Goal: Task Accomplishment & Management: Manage account settings

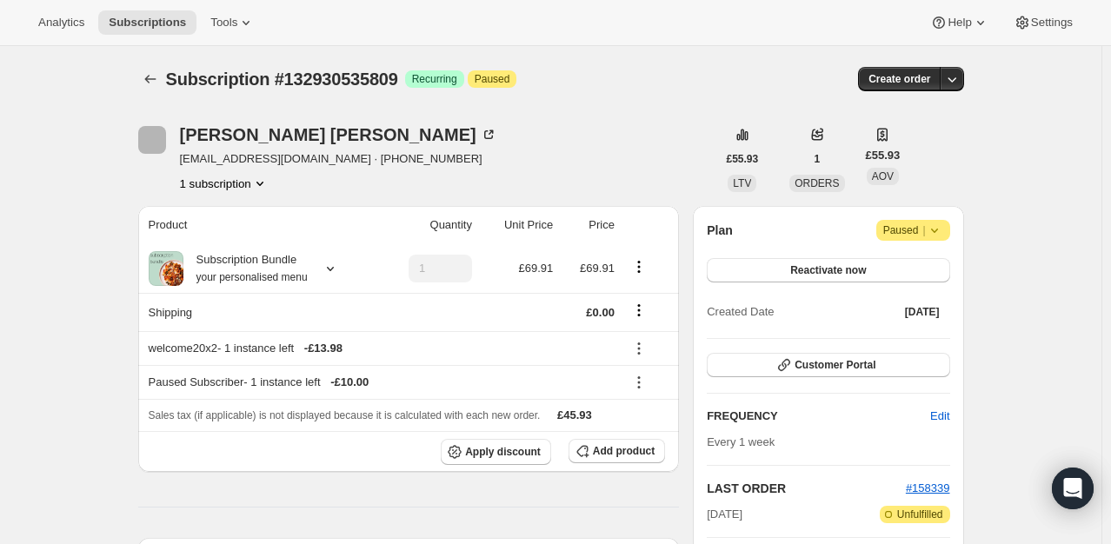
click at [930, 224] on icon at bounding box center [934, 230] width 17 height 17
click at [911, 262] on span "Cancel subscription" at bounding box center [919, 263] width 98 height 13
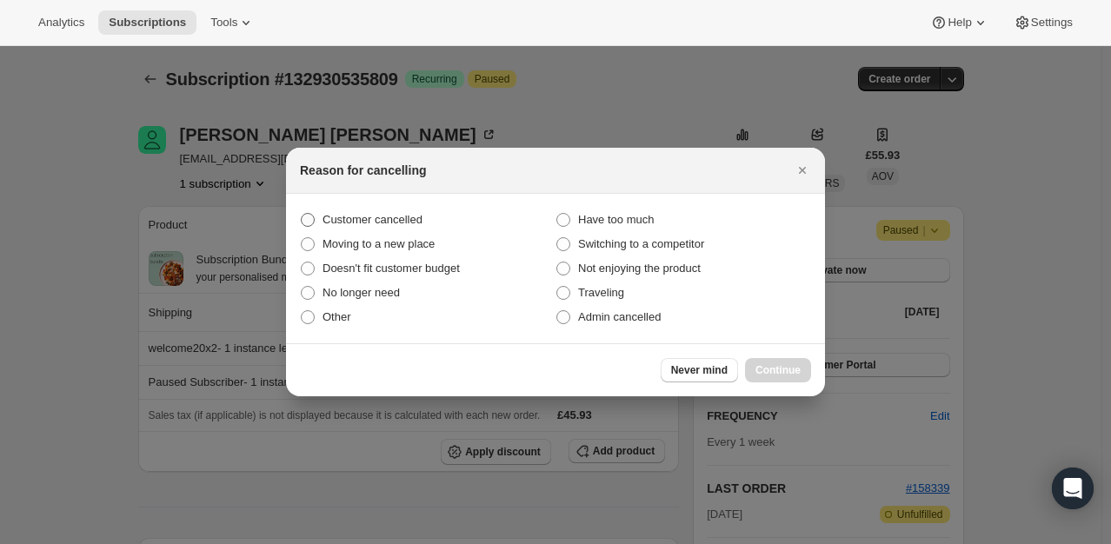
click at [403, 221] on span "Customer cancelled" at bounding box center [372, 219] width 100 height 13
click at [302, 214] on input "Customer cancelled" at bounding box center [301, 213] width 1 height 1
radio input "true"
click at [768, 383] on div "Never mind Continue" at bounding box center [555, 369] width 539 height 53
click at [772, 361] on button "Continue" at bounding box center [778, 370] width 66 height 24
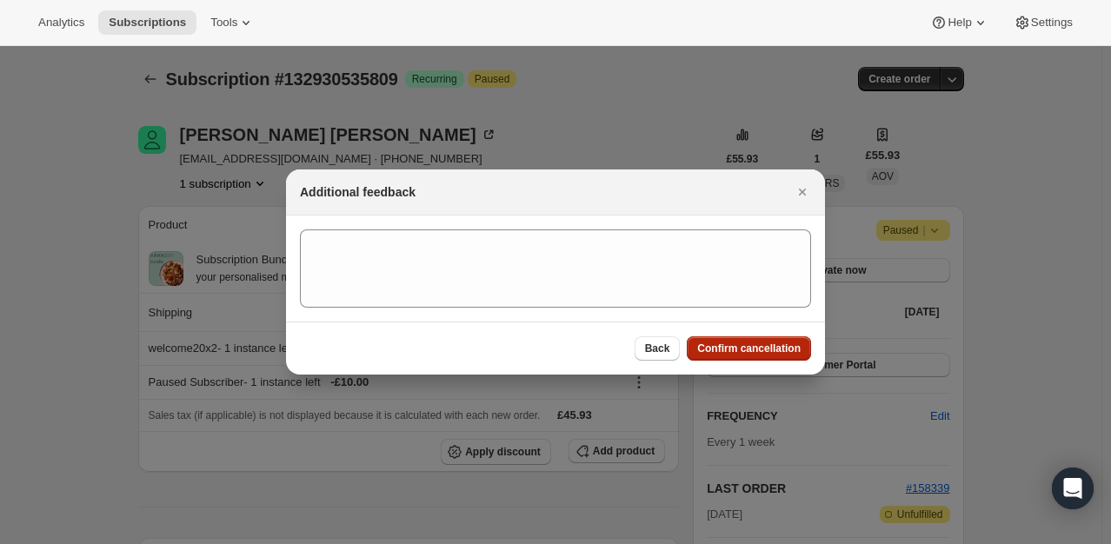
click at [773, 349] on span "Confirm cancellation" at bounding box center [748, 349] width 103 height 14
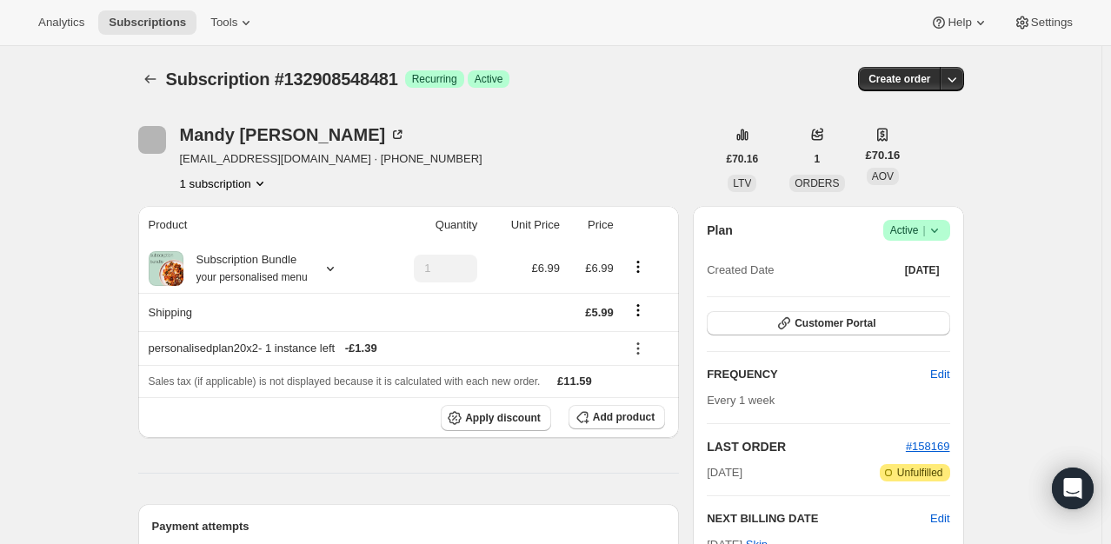
click at [928, 229] on icon at bounding box center [934, 230] width 17 height 17
click at [909, 289] on span "Cancel subscription" at bounding box center [922, 293] width 98 height 13
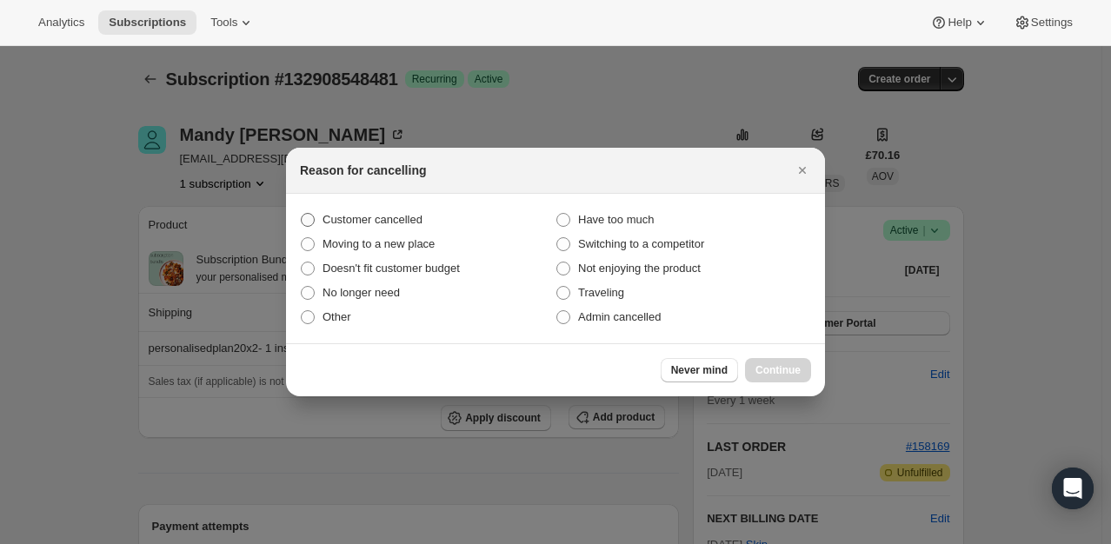
click at [387, 221] on span "Customer cancelled" at bounding box center [372, 219] width 100 height 13
click at [302, 214] on input "Customer cancelled" at bounding box center [301, 213] width 1 height 1
radio input "true"
click at [780, 369] on span "Continue" at bounding box center [777, 370] width 45 height 14
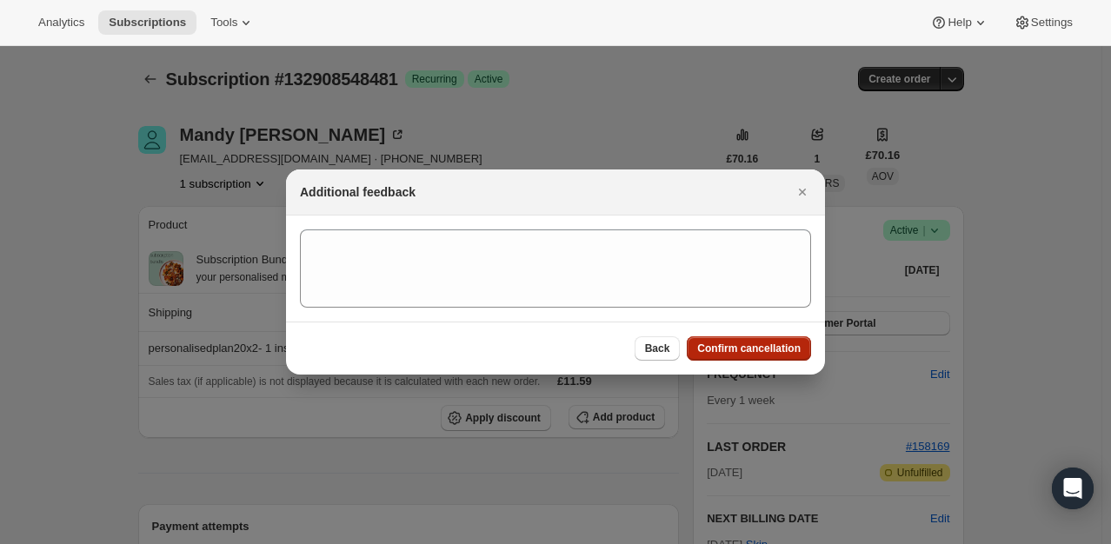
click at [784, 343] on span "Confirm cancellation" at bounding box center [748, 349] width 103 height 14
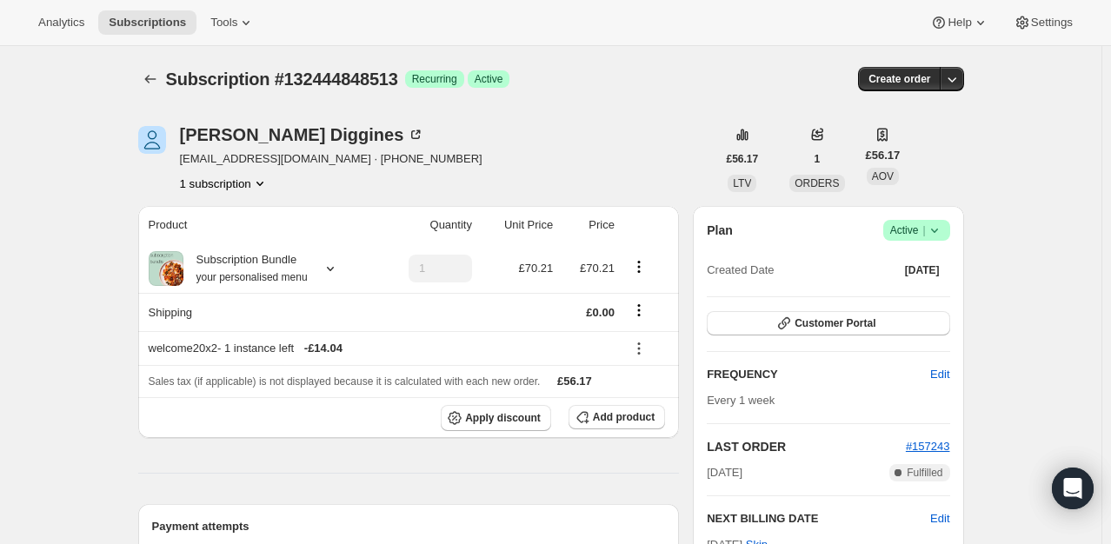
click at [916, 228] on span "Active |" at bounding box center [916, 230] width 53 height 17
click at [892, 296] on span "Cancel subscription" at bounding box center [922, 293] width 98 height 13
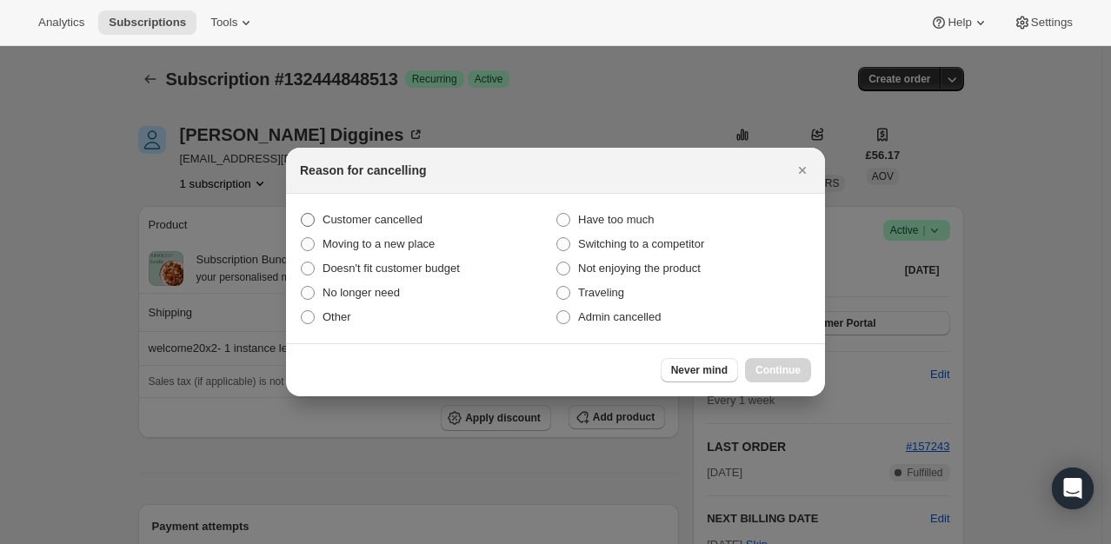
click at [400, 218] on span "Customer cancelled" at bounding box center [372, 219] width 100 height 13
click at [302, 214] on input "Customer cancelled" at bounding box center [301, 213] width 1 height 1
radio input "true"
click at [782, 369] on span "Continue" at bounding box center [777, 370] width 45 height 14
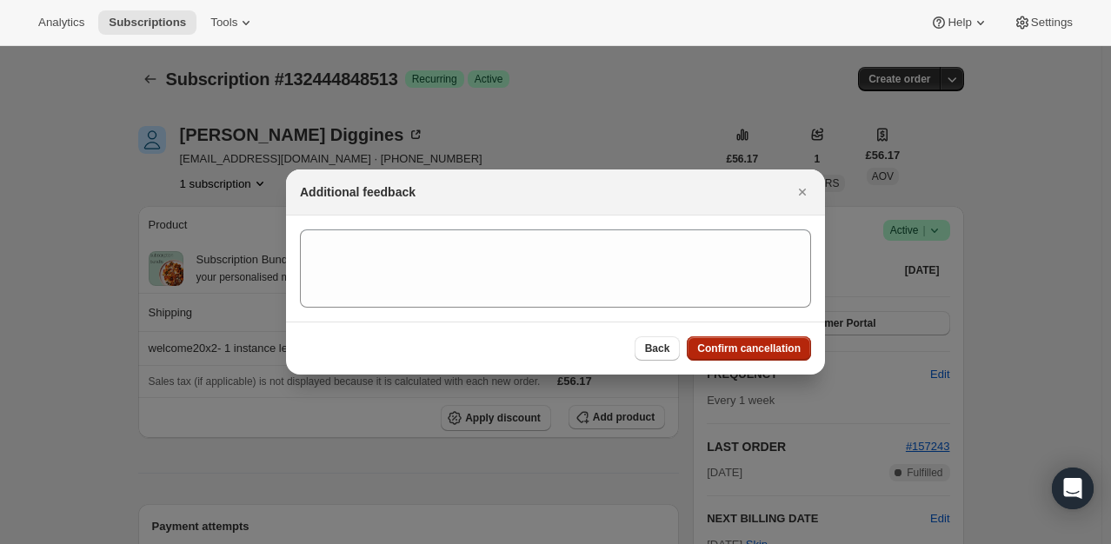
click at [772, 349] on span "Confirm cancellation" at bounding box center [748, 349] width 103 height 14
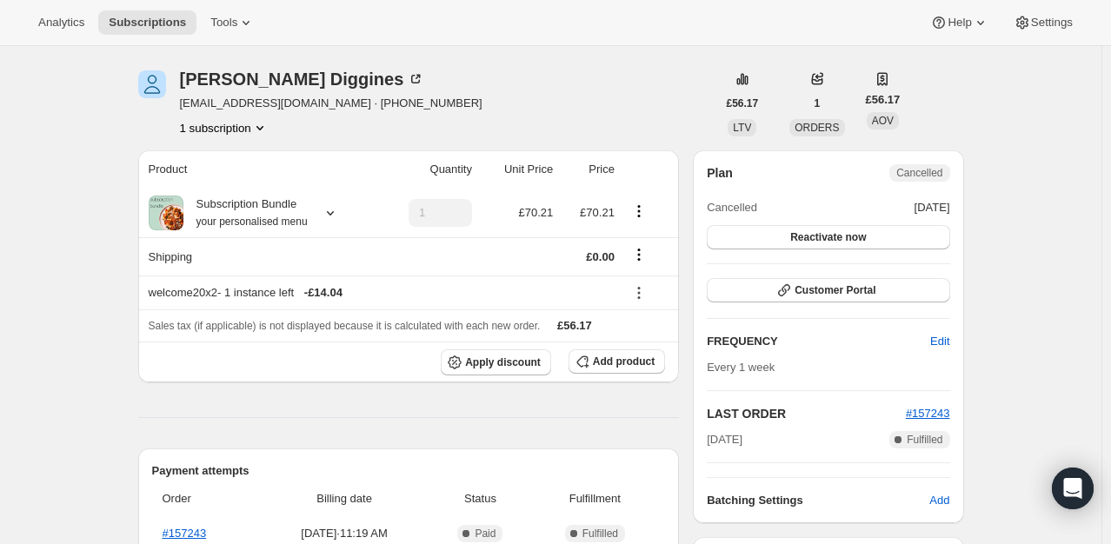
scroll to position [348, 0]
